Goal: Information Seeking & Learning: Find specific page/section

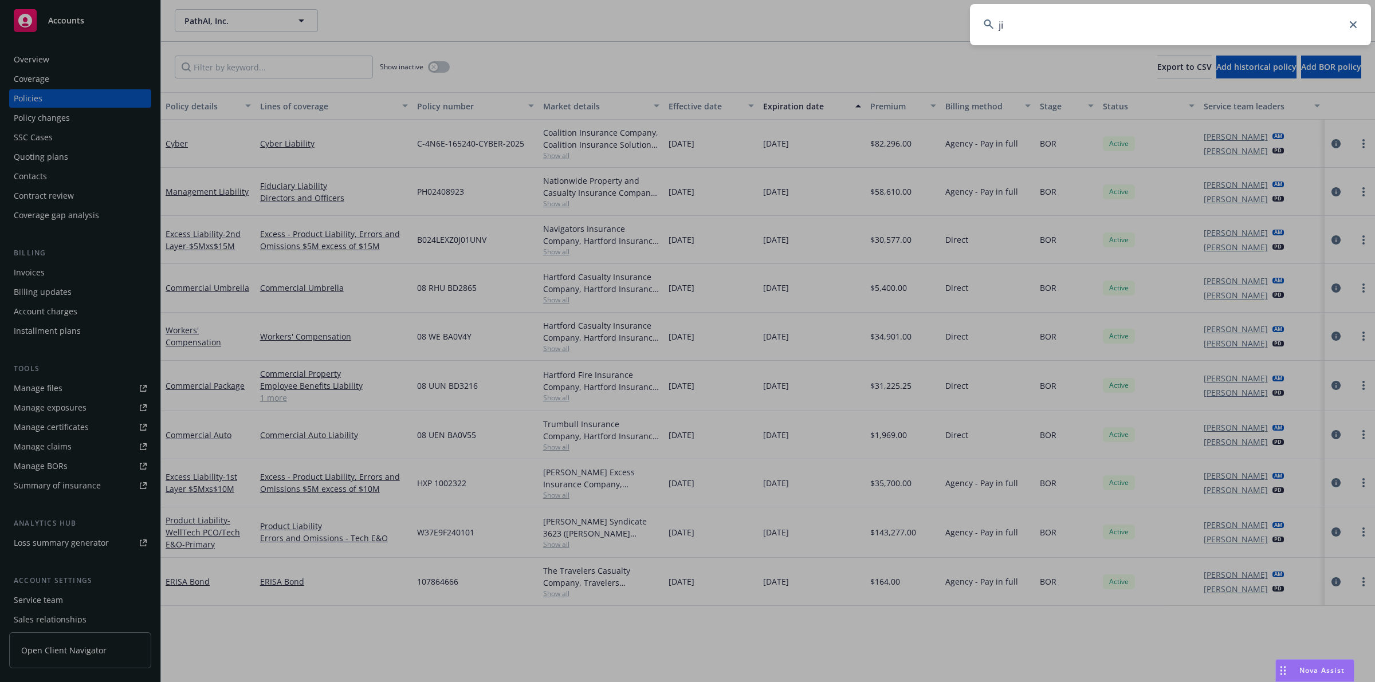
type input "j"
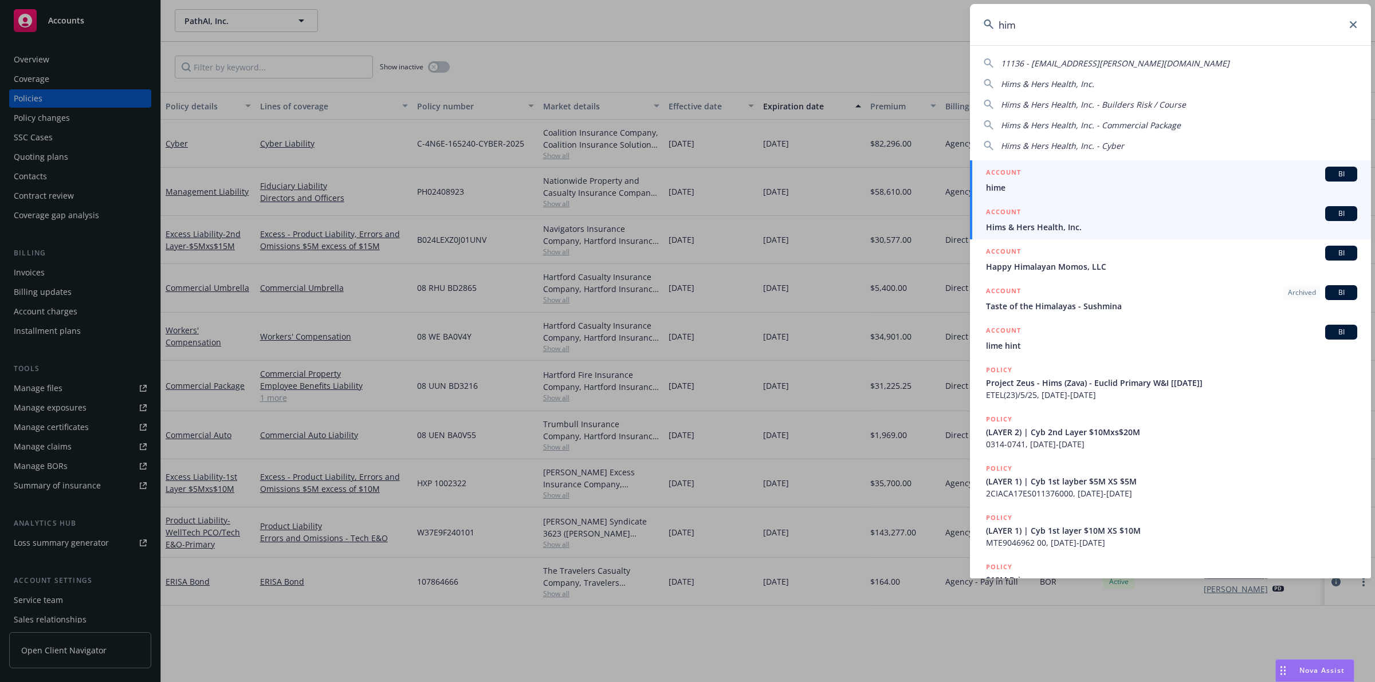
type input "him"
click at [1173, 212] on div "ACCOUNT BI" at bounding box center [1171, 213] width 371 height 15
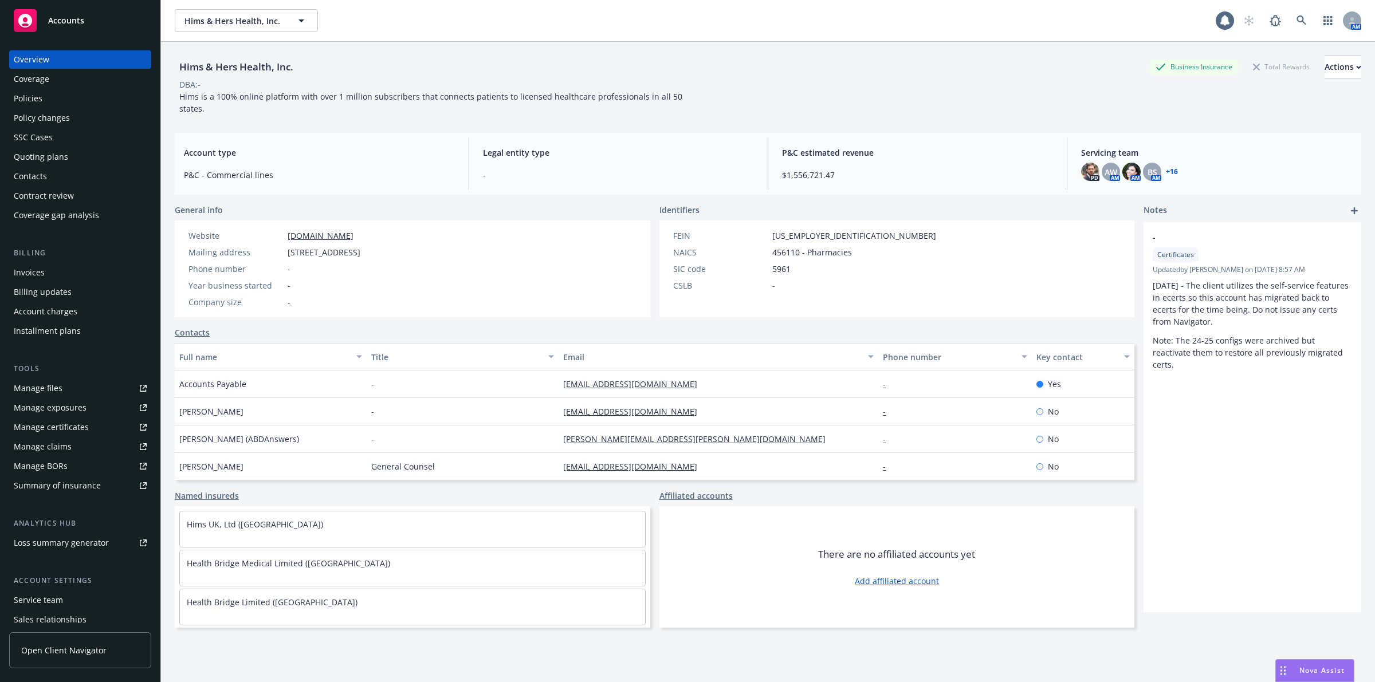
click at [90, 78] on div "Coverage" at bounding box center [80, 79] width 133 height 18
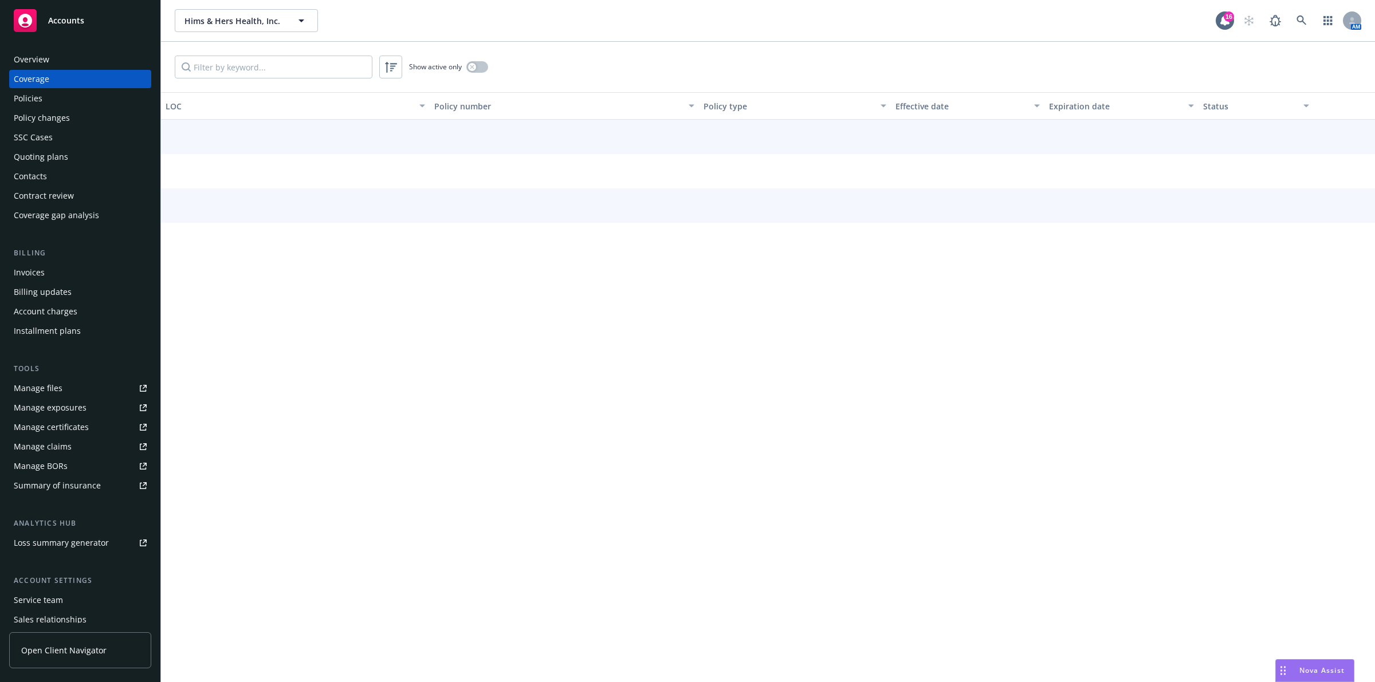
click at [85, 98] on div "Policies" at bounding box center [80, 98] width 133 height 18
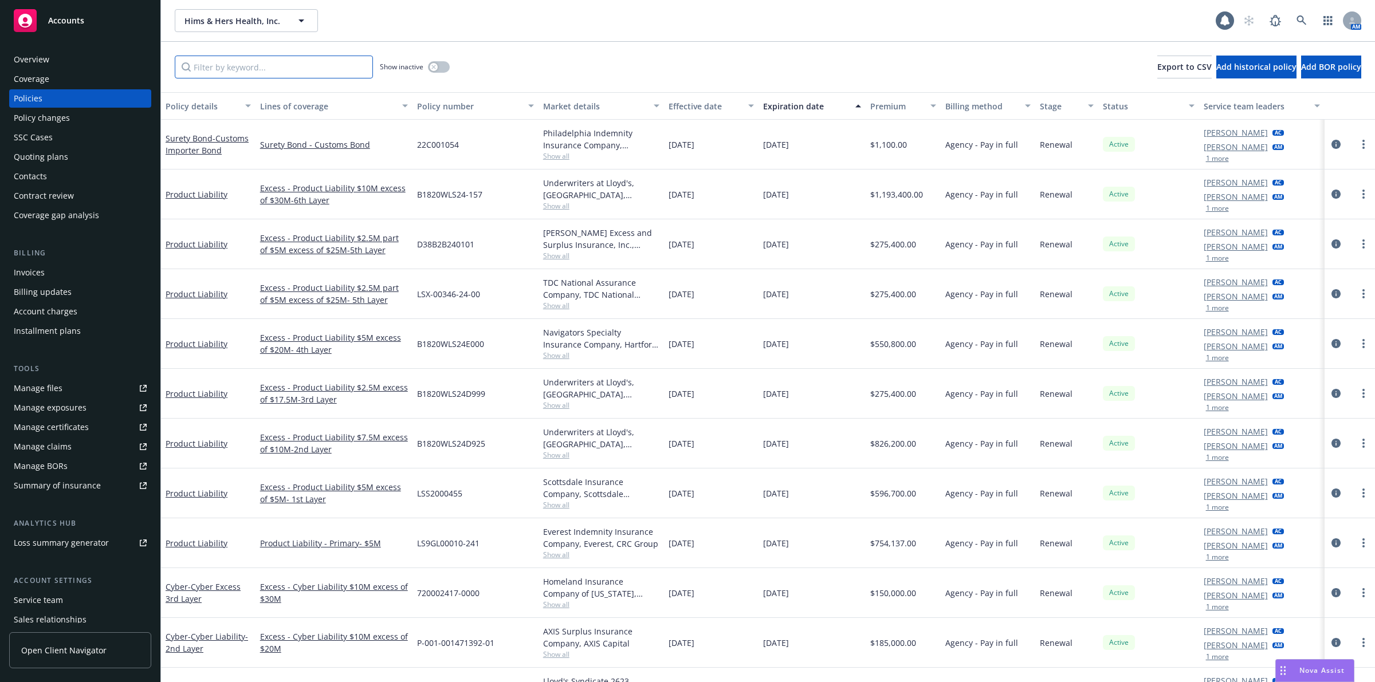
click at [335, 67] on input "Filter by keyword..." at bounding box center [274, 67] width 198 height 23
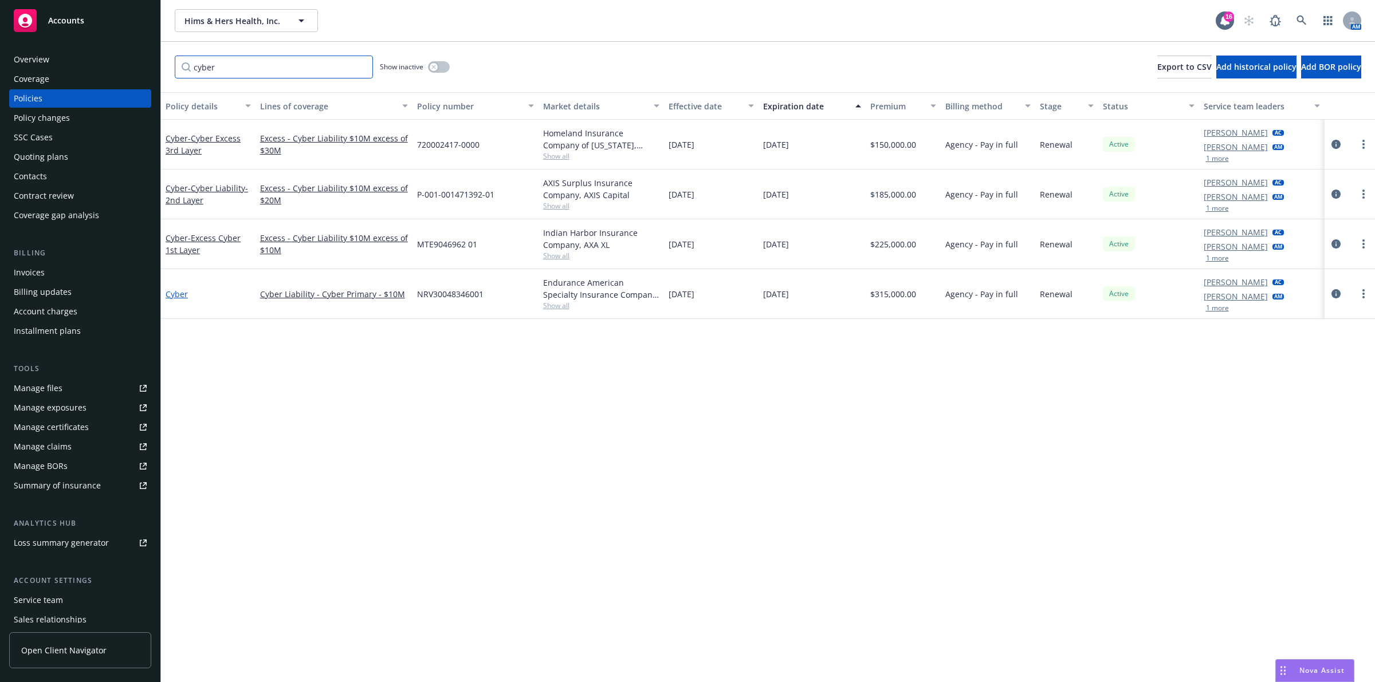
type input "cyber"
click at [169, 296] on link "Cyber" at bounding box center [177, 294] width 22 height 11
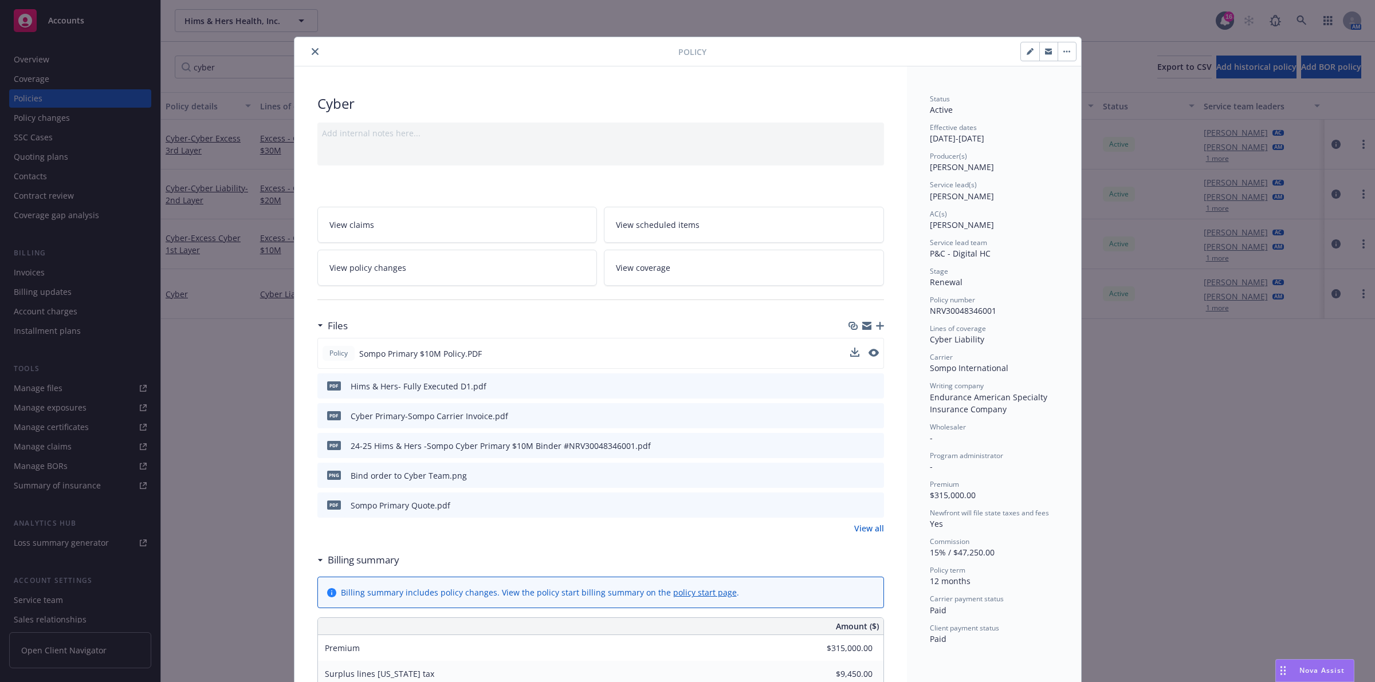
click at [869, 359] on button at bounding box center [874, 354] width 10 height 12
click at [870, 356] on icon "preview file" at bounding box center [872, 353] width 10 height 8
